Goal: Task Accomplishment & Management: Manage account settings

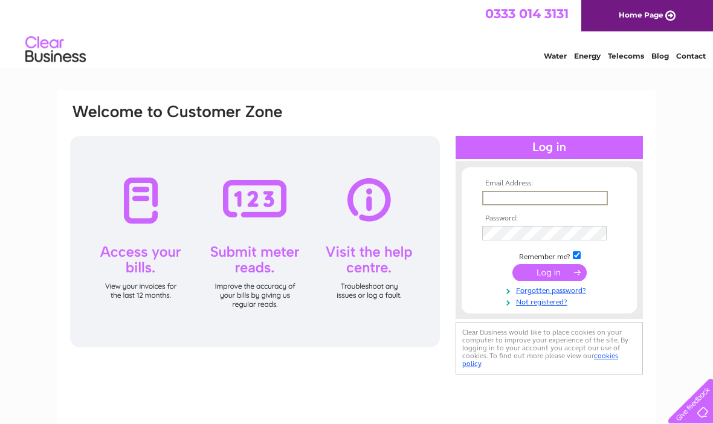
type input "[EMAIL_ADDRESS][DOMAIN_NAME]"
click at [549, 273] on input "submit" at bounding box center [550, 272] width 74 height 17
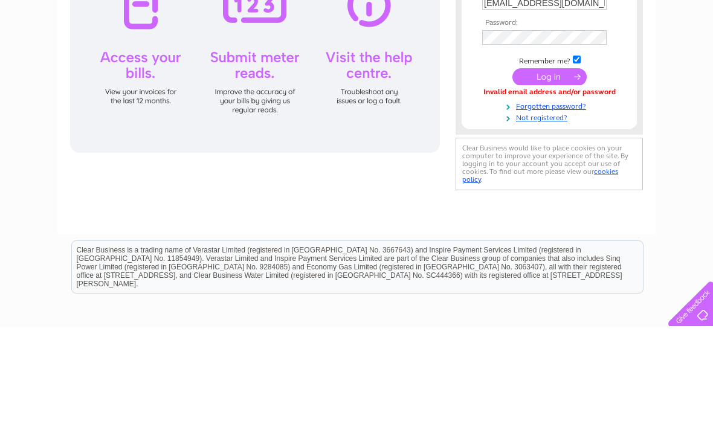
click at [544, 180] on input "submit" at bounding box center [550, 174] width 74 height 17
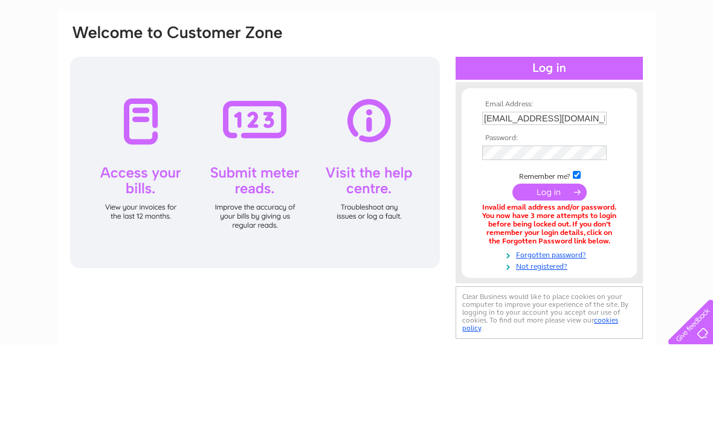
click at [542, 263] on input "submit" at bounding box center [550, 271] width 74 height 17
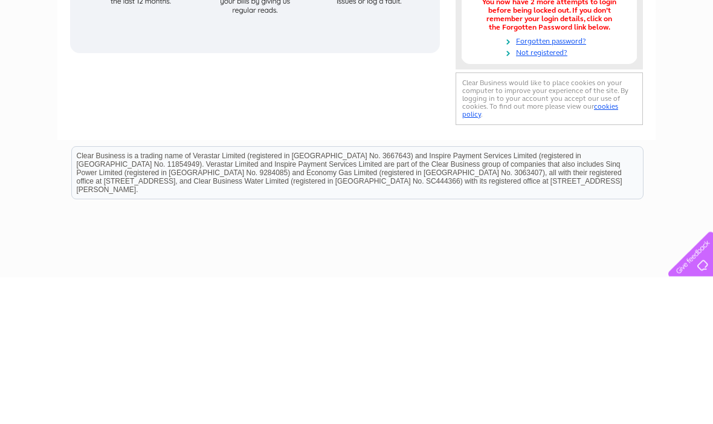
scroll to position [149, 0]
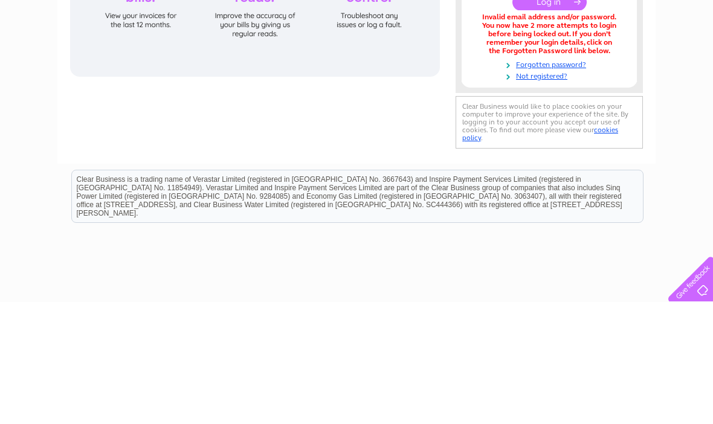
click at [543, 180] on link "Forgotten password?" at bounding box center [550, 185] width 137 height 11
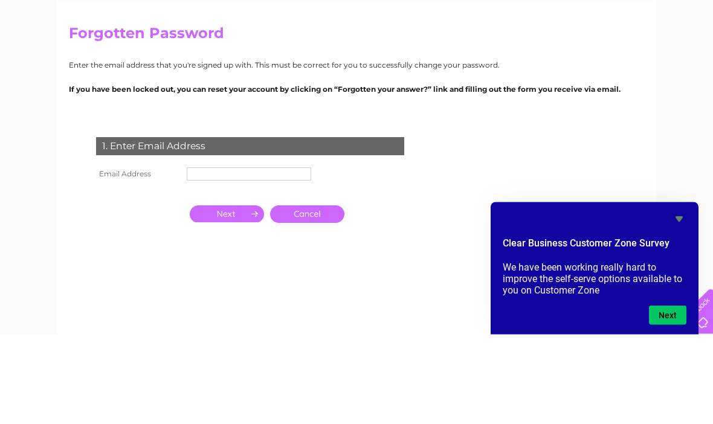
click at [201, 257] on input "text" at bounding box center [249, 263] width 125 height 13
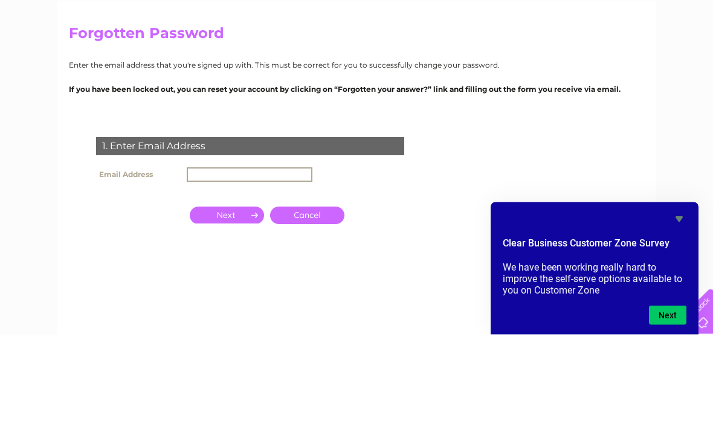
type input "V"
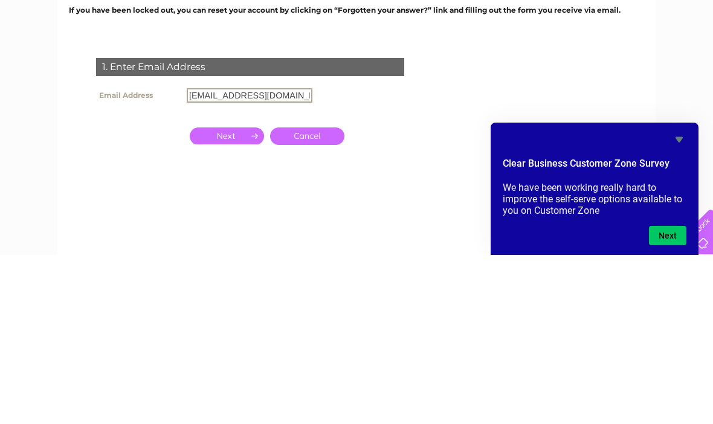
type input "vmainland@btinternet.com"
click at [233, 297] on input "button" at bounding box center [227, 305] width 74 height 17
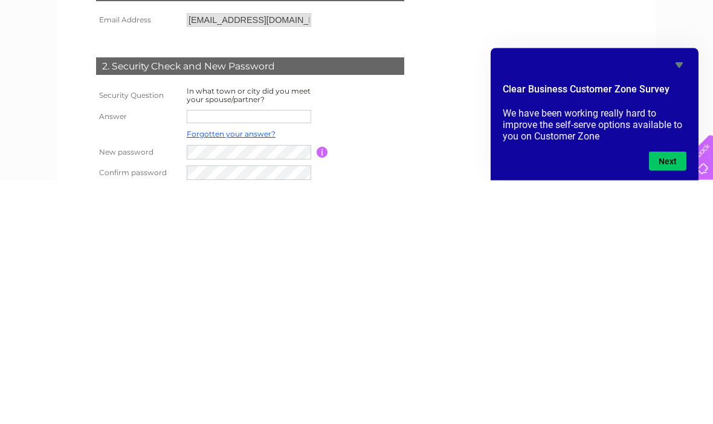
scroll to position [5, 0]
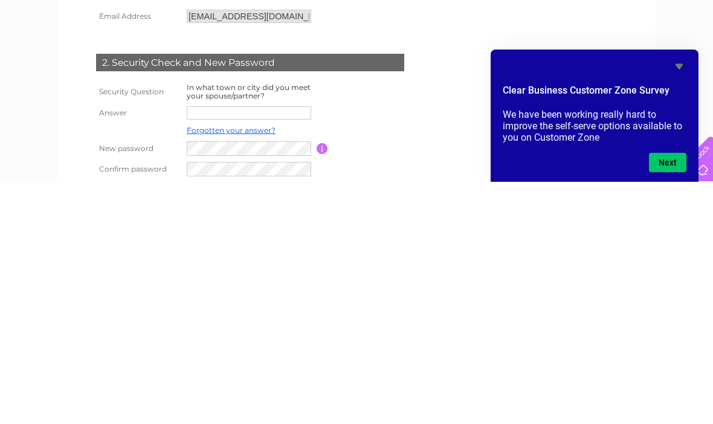
click at [203, 349] on input "text" at bounding box center [249, 355] width 125 height 13
type input "Glasgow"
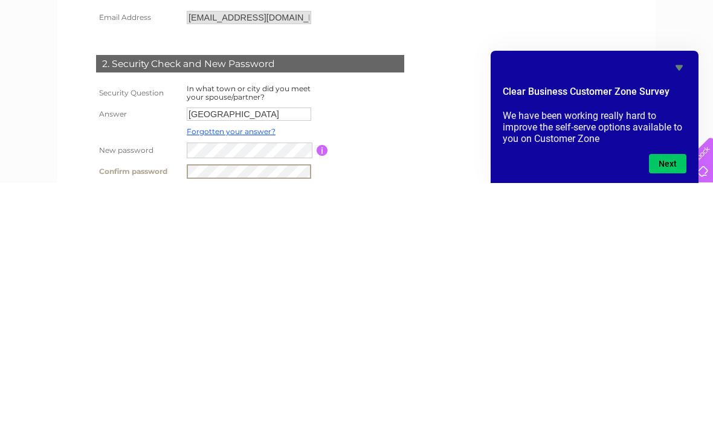
scroll to position [56, 0]
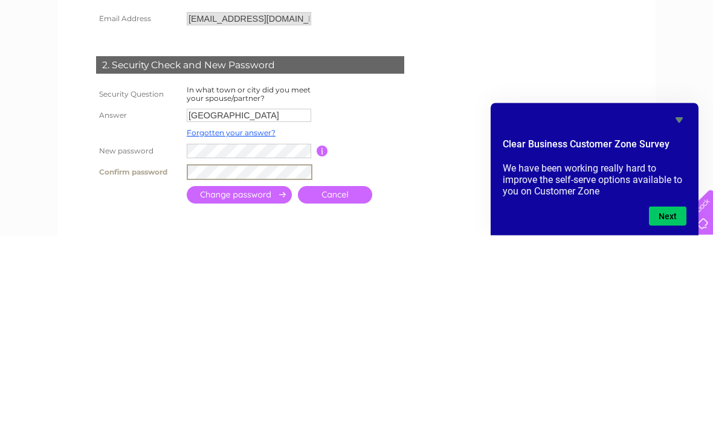
click at [233, 372] on td at bounding box center [239, 384] width 111 height 24
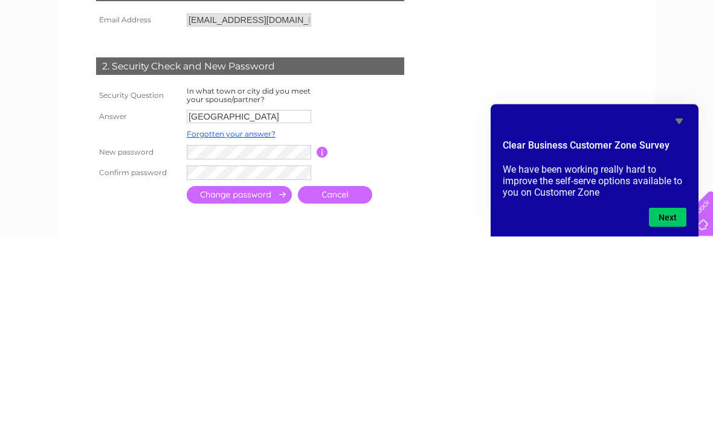
click at [248, 374] on input "submit" at bounding box center [239, 383] width 105 height 18
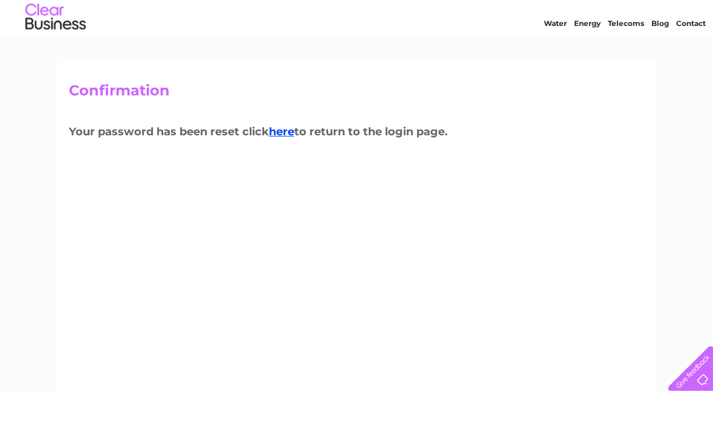
click at [286, 158] on link "here" at bounding box center [281, 164] width 25 height 13
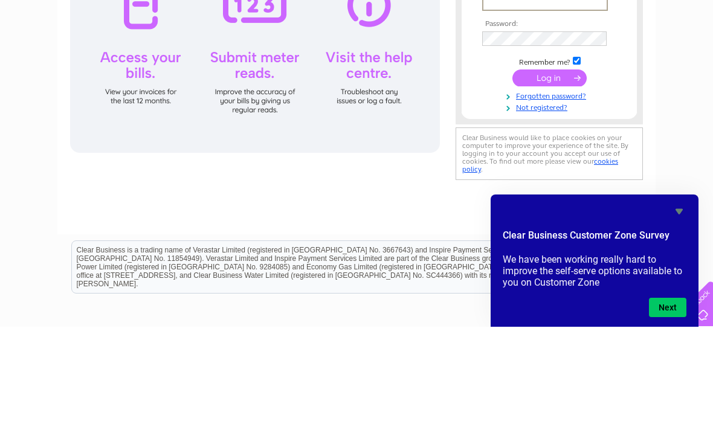
type input "vmainland@btinternet.com"
click at [549, 176] on input "submit" at bounding box center [550, 174] width 74 height 17
click at [555, 181] on input "submit" at bounding box center [550, 174] width 74 height 17
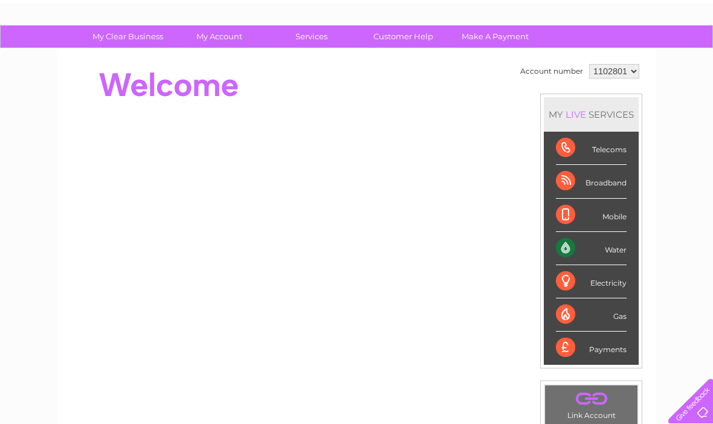
scroll to position [35, 0]
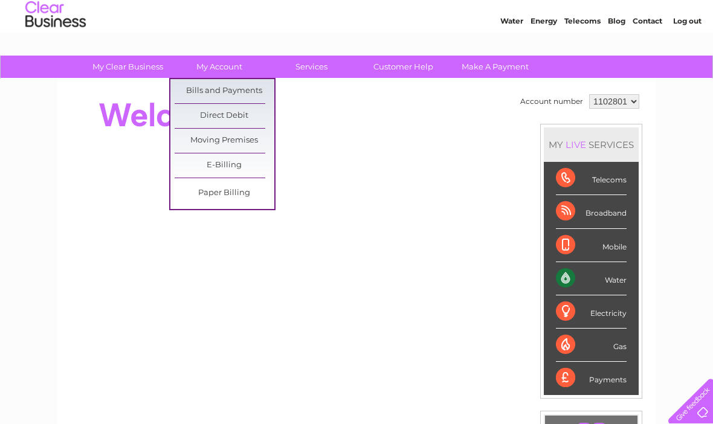
click at [215, 99] on link "Bills and Payments" at bounding box center [225, 91] width 100 height 24
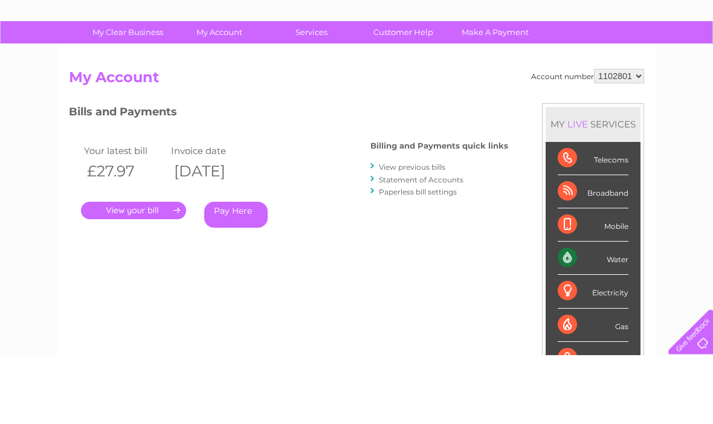
click at [144, 271] on link "." at bounding box center [133, 280] width 105 height 18
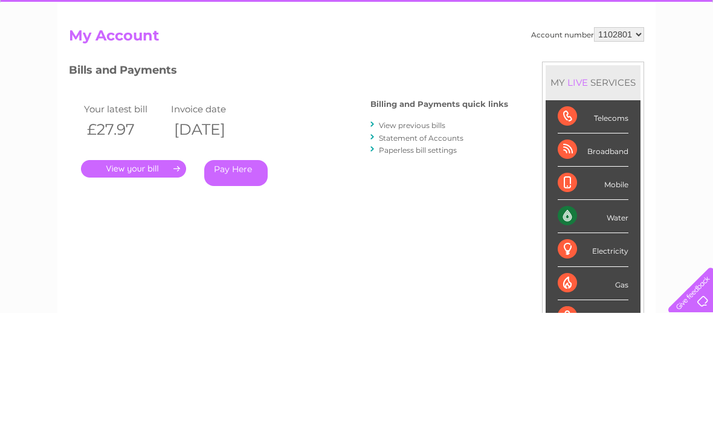
click at [401, 232] on link "View previous bills" at bounding box center [412, 236] width 66 height 9
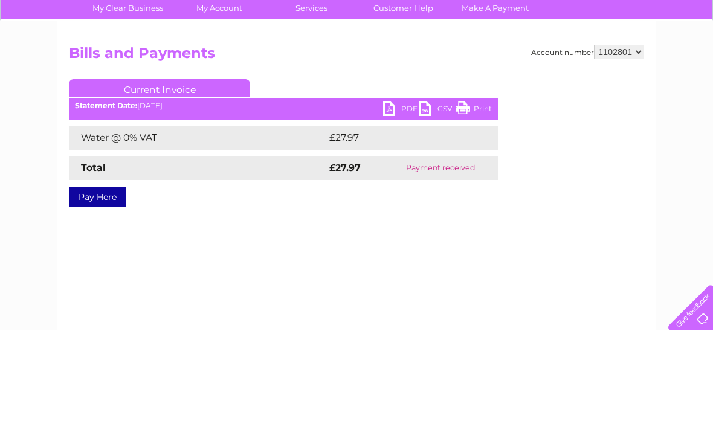
click at [477, 195] on link "Print" at bounding box center [474, 204] width 36 height 18
click at [476, 195] on link "Print" at bounding box center [474, 204] width 36 height 18
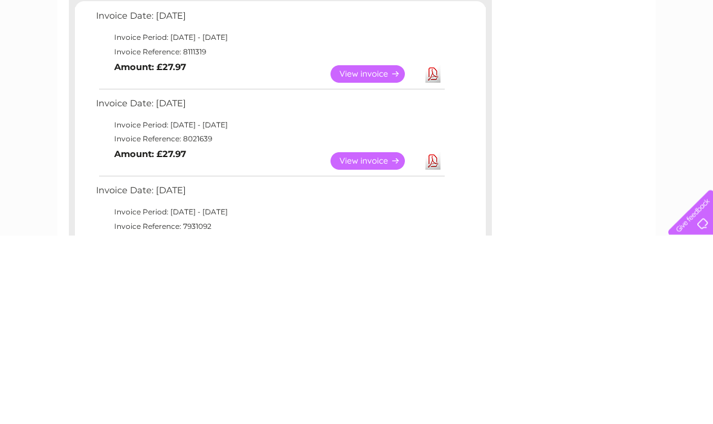
scroll to position [31, 0]
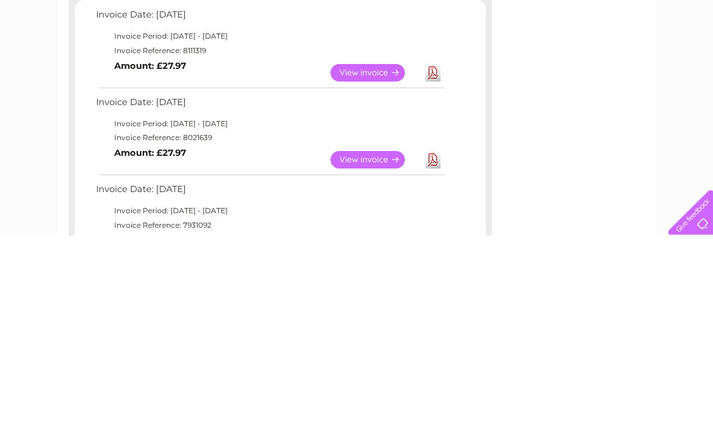
click at [367, 340] on link "View" at bounding box center [375, 349] width 89 height 18
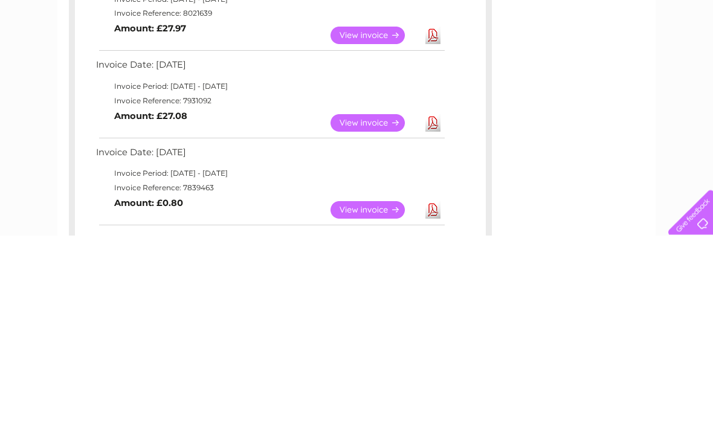
scroll to position [158, 0]
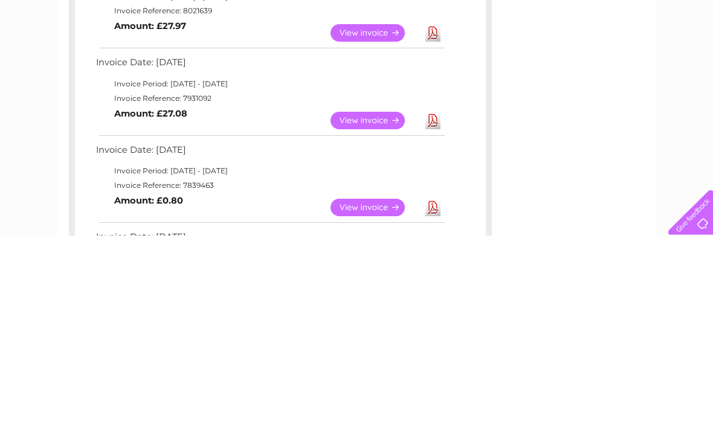
click at [377, 388] on link "View" at bounding box center [375, 397] width 89 height 18
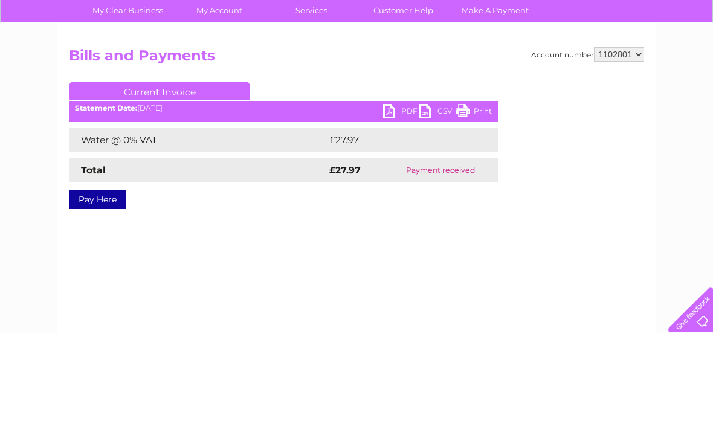
click at [479, 195] on link "Print" at bounding box center [474, 204] width 36 height 18
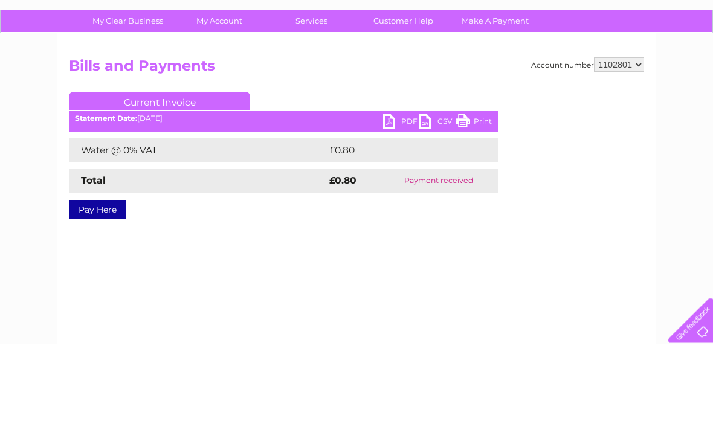
click at [481, 195] on link "Print" at bounding box center [474, 204] width 36 height 18
